Goal: Check status: Check status

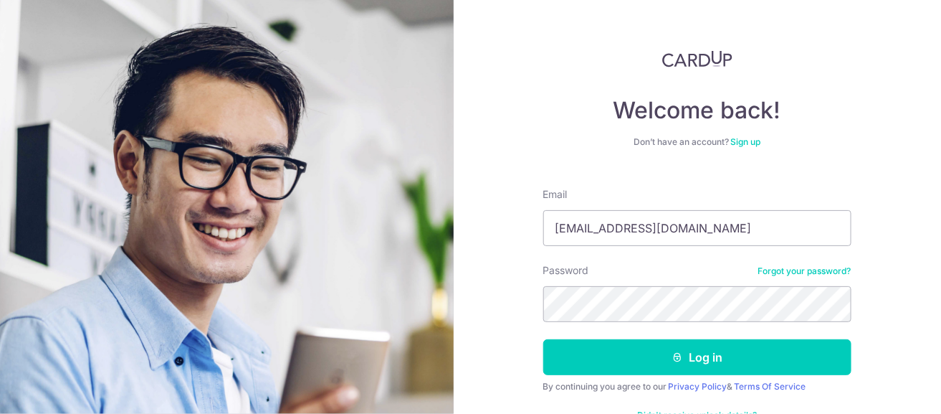
click at [697, 375] on form "Email mabelnsw@gmail.com Password Forgot your password? Log in By continuing yo…" at bounding box center [697, 307] width 308 height 262
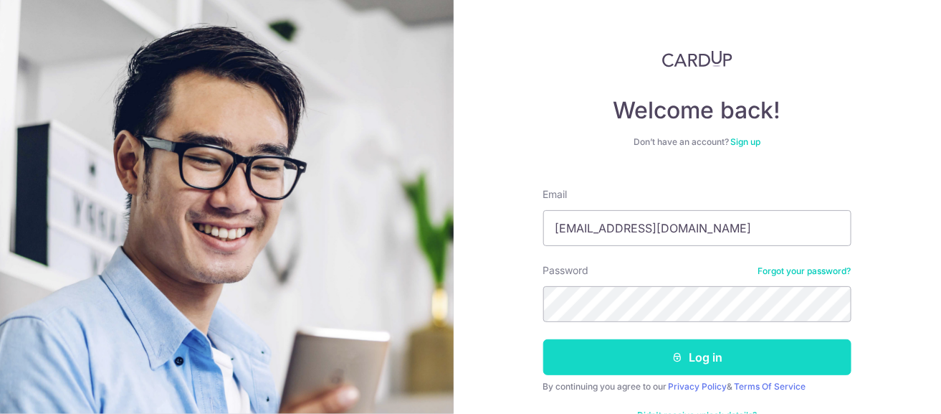
click at [705, 363] on button "Log in" at bounding box center [697, 357] width 308 height 36
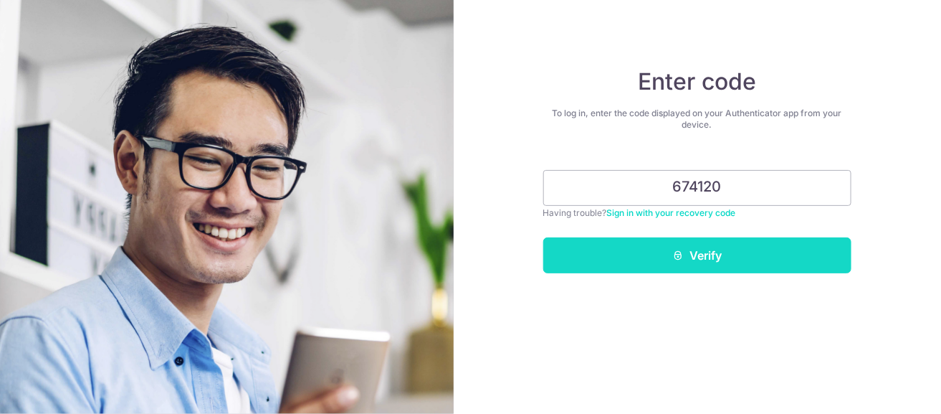
type input "674120"
click at [732, 259] on button "Verify" at bounding box center [697, 255] width 308 height 36
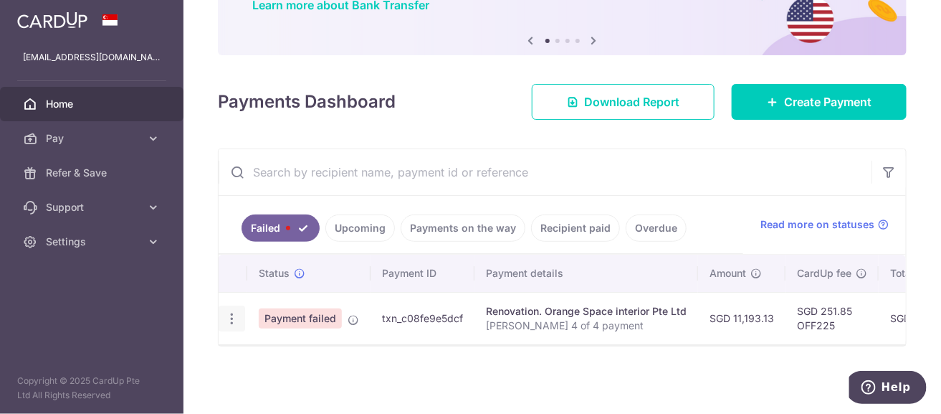
click at [227, 314] on icon "button" at bounding box center [231, 318] width 15 height 15
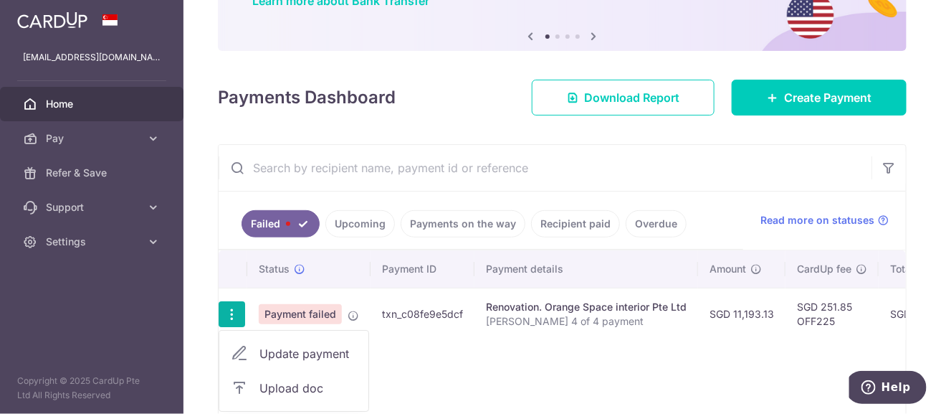
click at [347, 232] on link "Upcoming" at bounding box center [360, 223] width 70 height 27
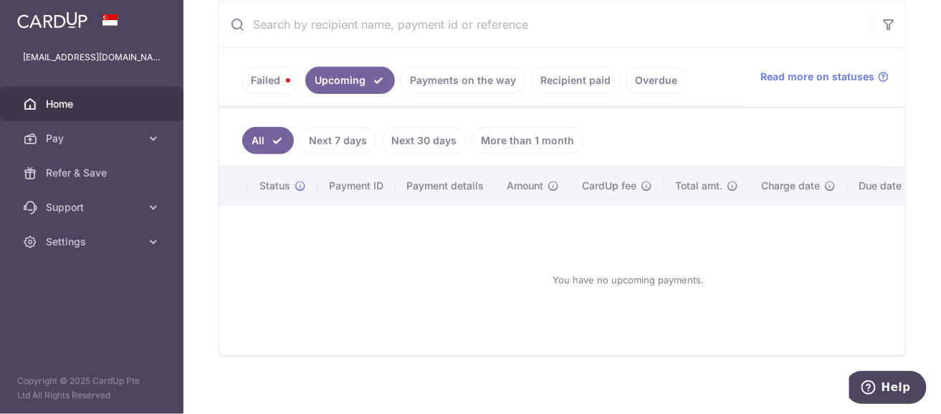
scroll to position [204, 0]
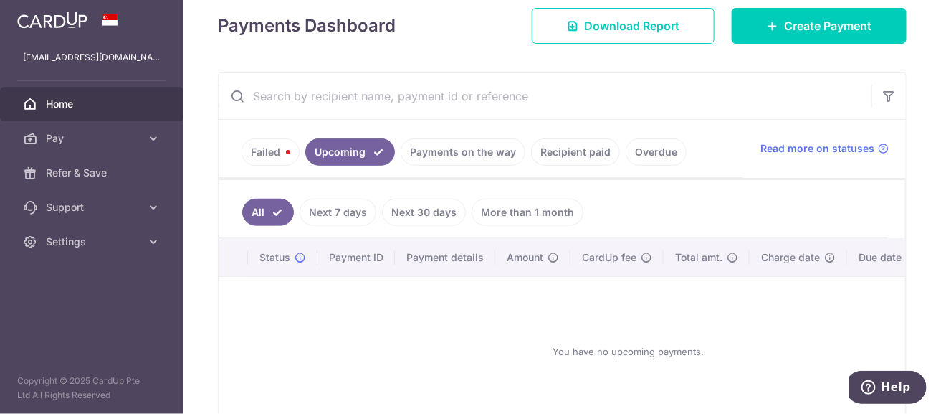
click at [465, 156] on link "Payments on the way" at bounding box center [463, 151] width 125 height 27
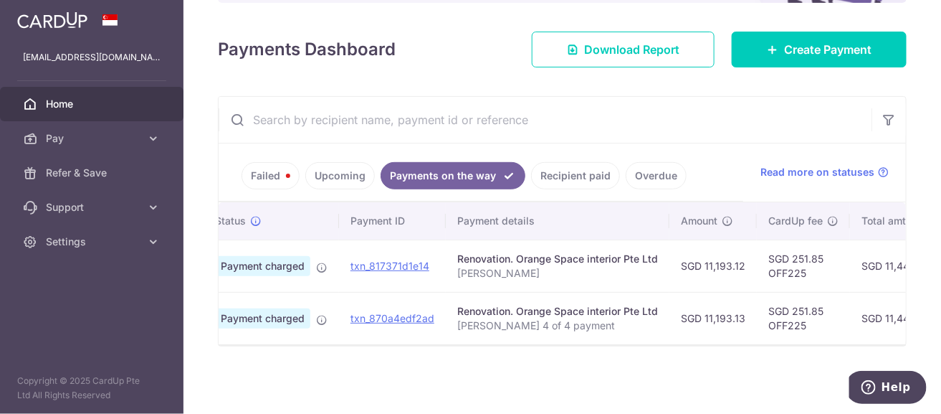
scroll to position [0, 0]
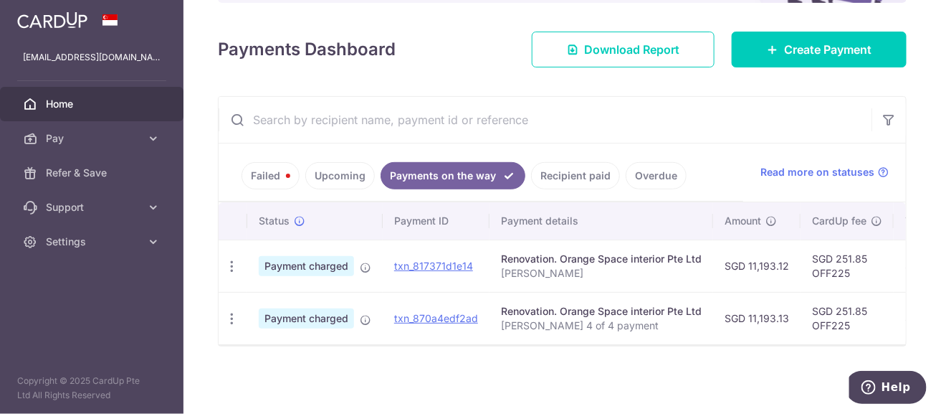
click at [568, 175] on link "Recipient paid" at bounding box center [575, 175] width 89 height 27
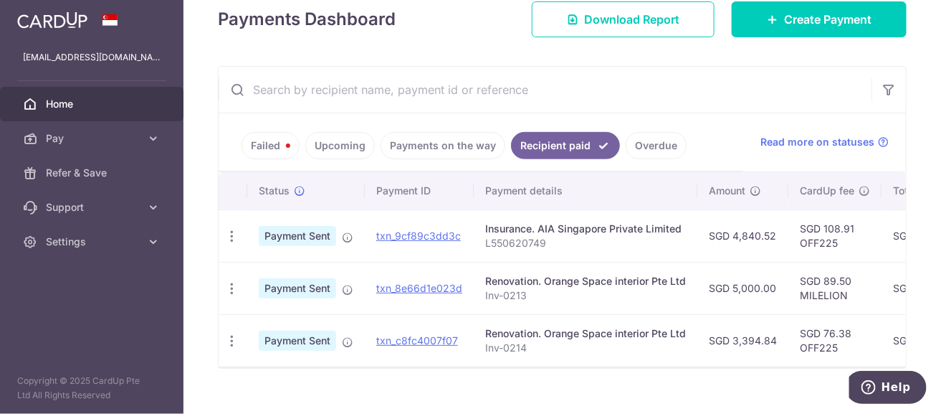
scroll to position [237, 0]
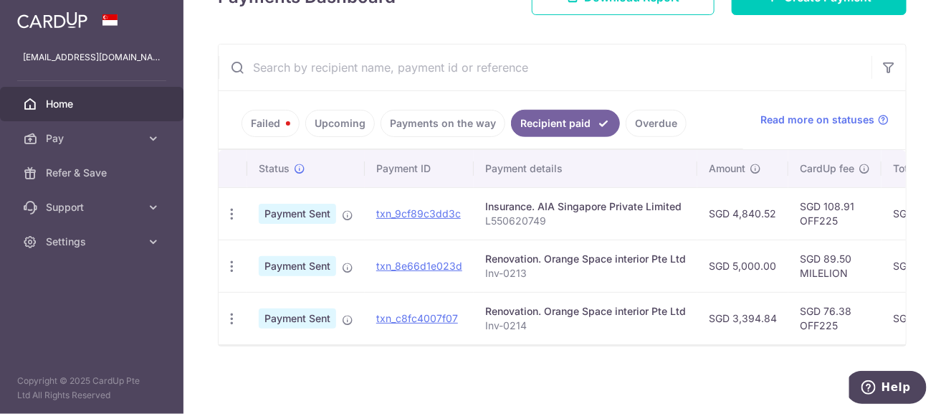
drag, startPoint x: 634, startPoint y: 336, endPoint x: 685, endPoint y: 336, distance: 51.6
click at [685, 336] on td "Renovation. Orange Space interior Pte Ltd Inv-0214" at bounding box center [586, 318] width 224 height 52
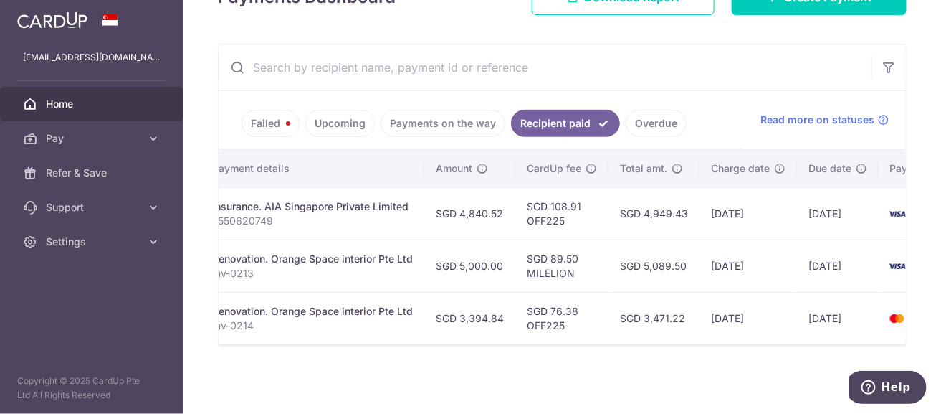
scroll to position [0, 308]
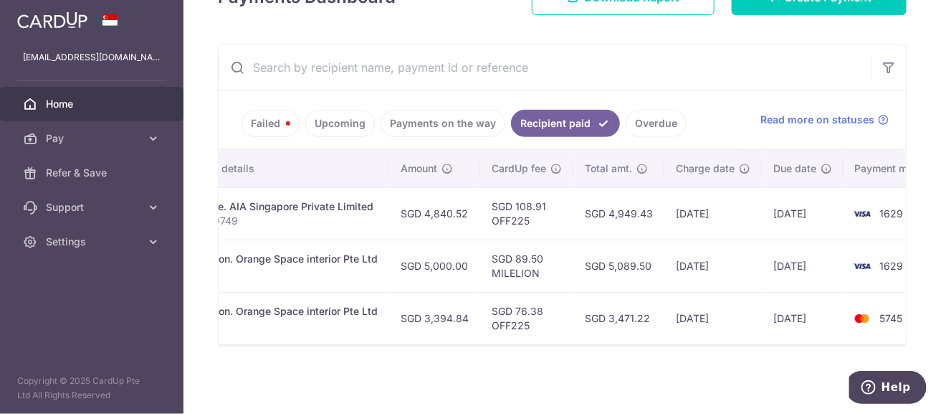
click at [403, 122] on link "Payments on the way" at bounding box center [443, 123] width 125 height 27
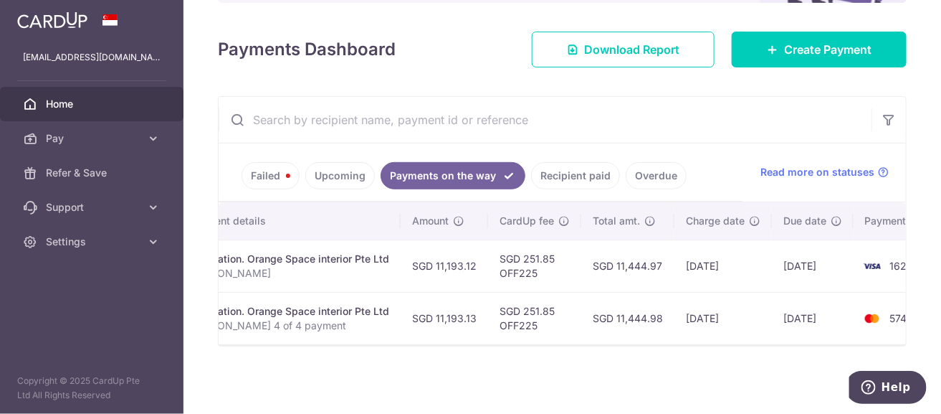
scroll to position [0, 325]
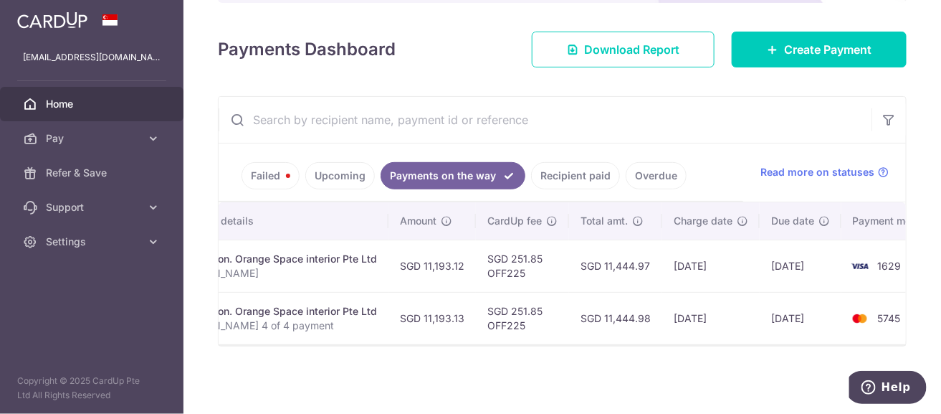
click at [577, 172] on link "Recipient paid" at bounding box center [575, 175] width 89 height 27
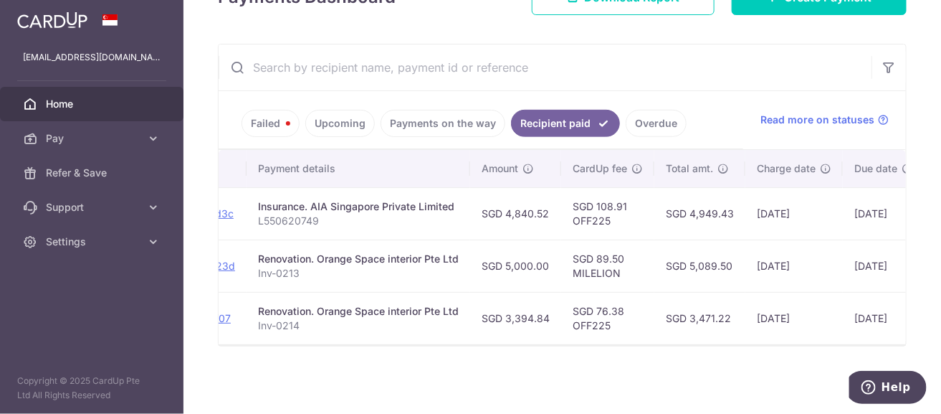
scroll to position [0, 235]
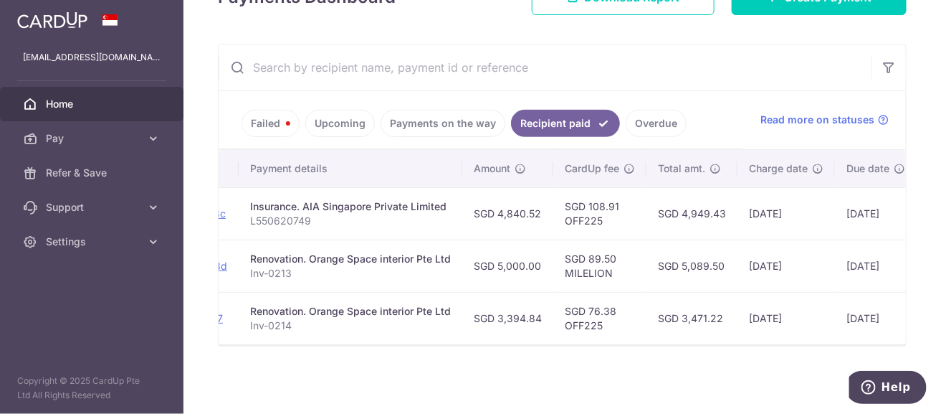
click at [421, 123] on link "Payments on the way" at bounding box center [443, 123] width 125 height 27
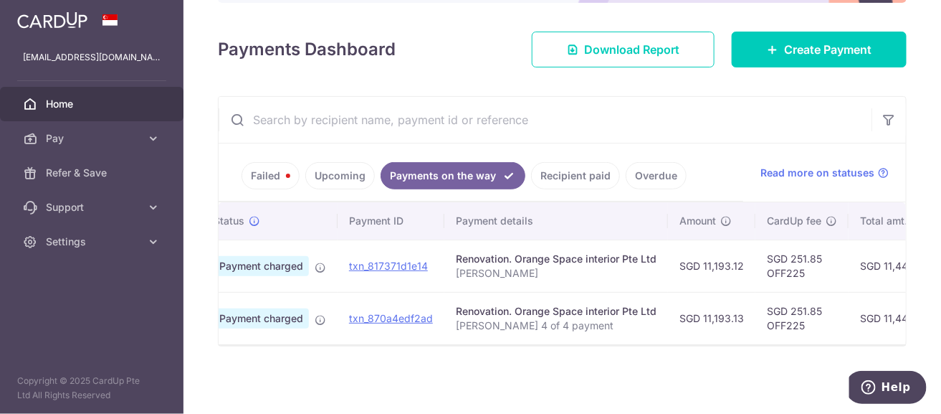
scroll to position [0, 0]
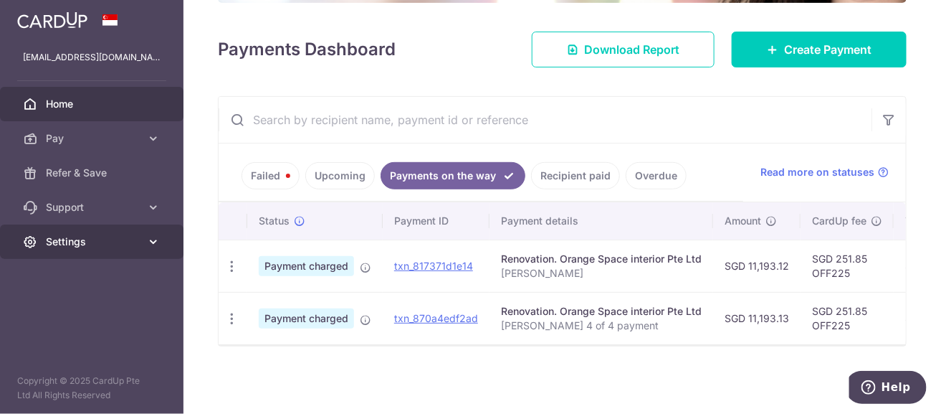
click at [148, 247] on icon at bounding box center [153, 241] width 14 height 14
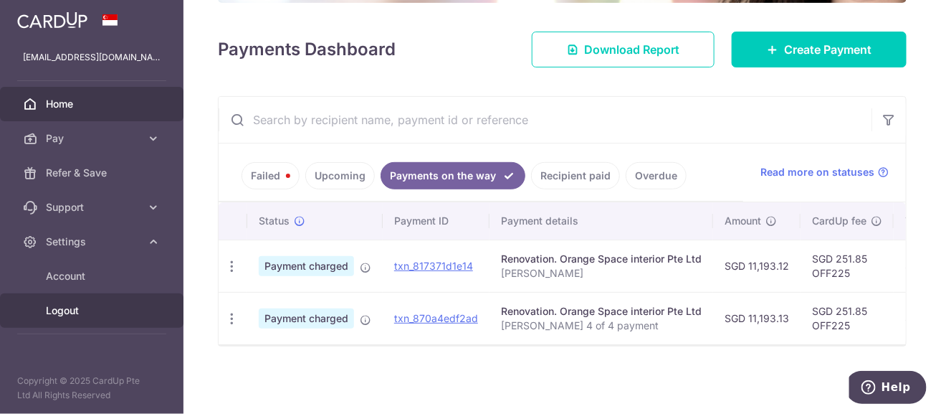
click at [79, 310] on span "Logout" at bounding box center [93, 310] width 95 height 14
